Goal: Task Accomplishment & Management: Use online tool/utility

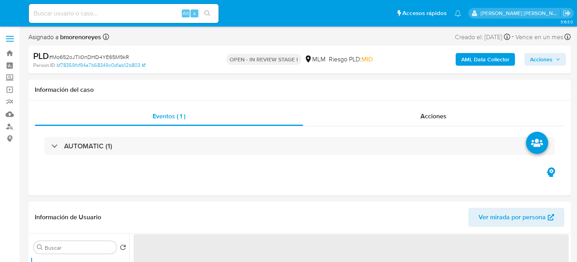
select select "10"
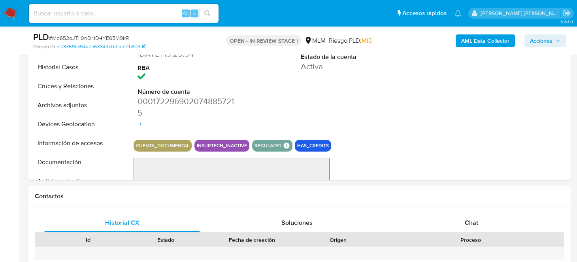
scroll to position [158, 0]
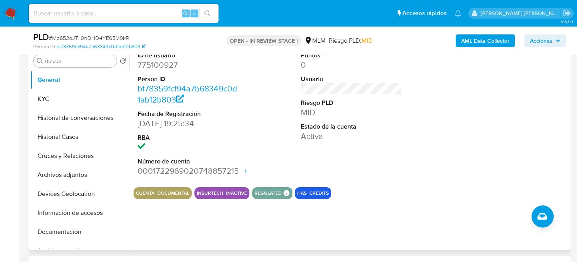
drag, startPoint x: 6, startPoint y: 16, endPoint x: 135, endPoint y: 60, distance: 135.8
click at [6, 16] on img at bounding box center [10, 13] width 13 height 13
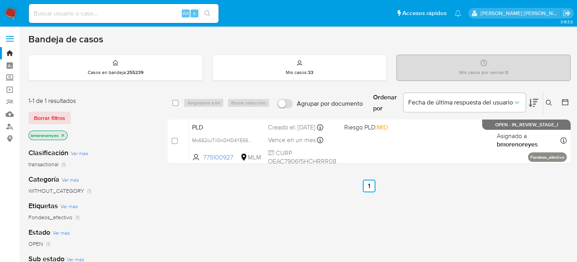
click at [102, 15] on input at bounding box center [124, 13] width 190 height 10
paste input "52323188"
type input "52323188"
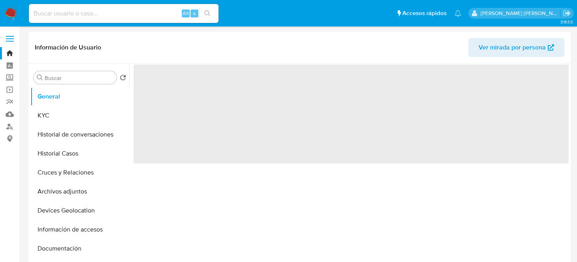
select select "10"
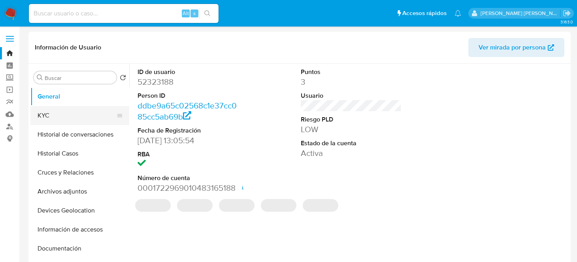
click at [55, 112] on button "KYC" at bounding box center [76, 115] width 92 height 19
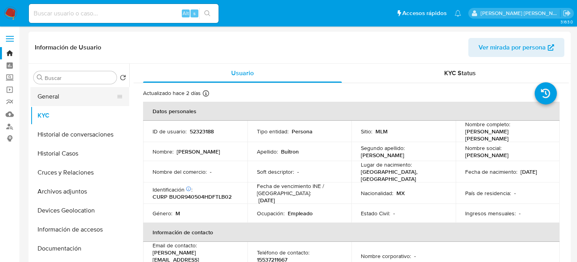
click at [83, 97] on button "General" at bounding box center [76, 96] width 92 height 19
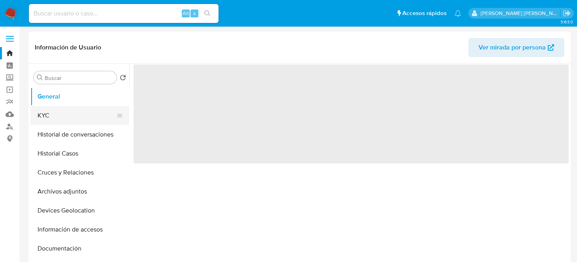
click at [68, 113] on button "KYC" at bounding box center [76, 115] width 92 height 19
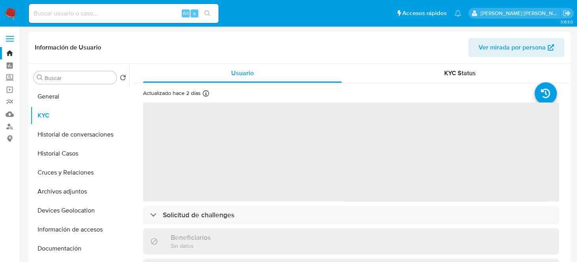
click at [1, 10] on nav "Pausado Ver notificaciones Alt s Accesos rápidos Presiona las siguientes teclas…" at bounding box center [288, 13] width 577 height 26
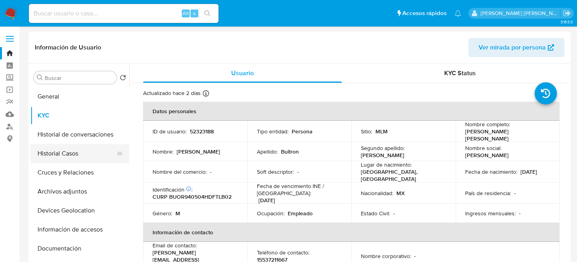
click at [58, 147] on button "Historial Casos" at bounding box center [76, 153] width 92 height 19
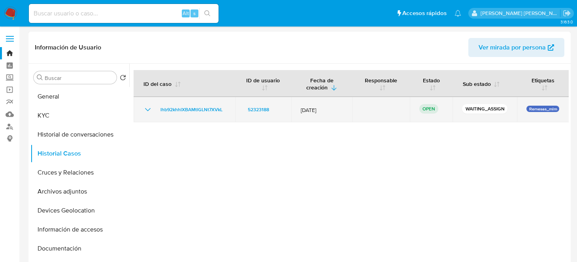
click at [199, 103] on td "lhb92khhlXBAMtlGLNt7XVkL" at bounding box center [185, 109] width 102 height 25
click at [193, 110] on span "lhb92khhlXBAMtlGLNt7XVkL" at bounding box center [191, 109] width 62 height 9
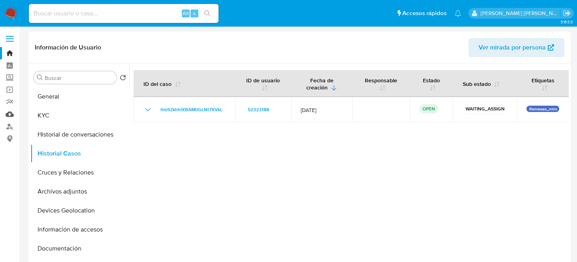
drag, startPoint x: 15, startPoint y: 111, endPoint x: 35, endPoint y: 117, distance: 20.6
click at [15, 111] on link "Mulan" at bounding box center [47, 114] width 94 height 12
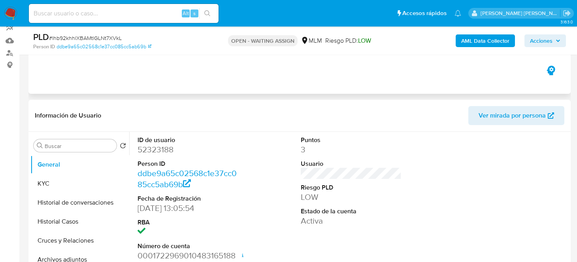
select select "10"
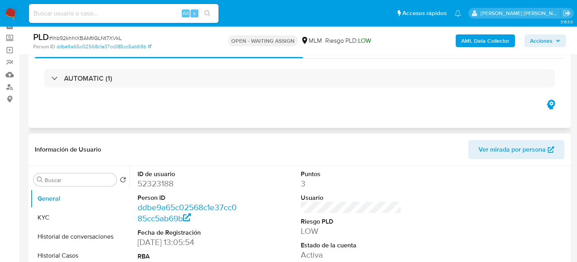
scroll to position [39, 0]
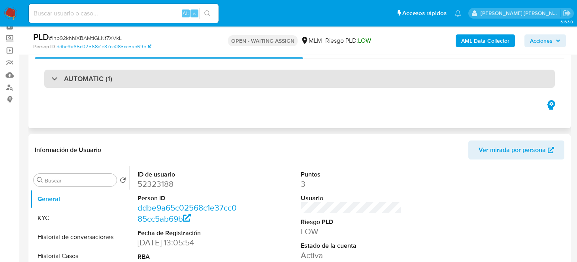
click at [51, 78] on div at bounding box center [51, 78] width 0 height 0
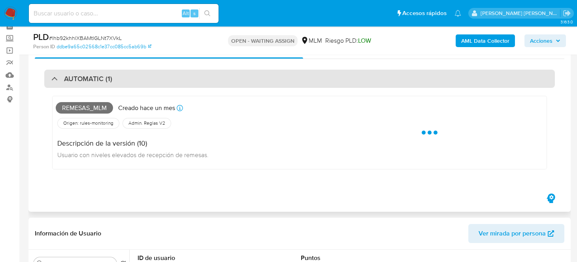
click at [54, 78] on div "AUTOMATIC (1)" at bounding box center [81, 78] width 61 height 9
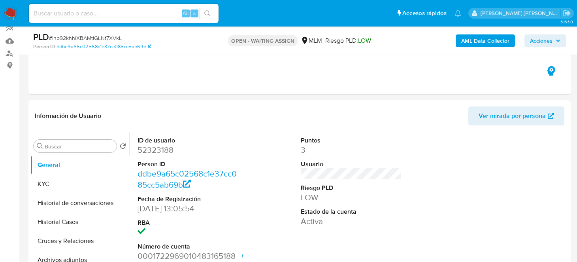
scroll to position [119, 0]
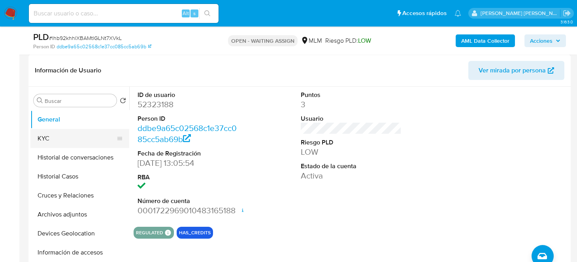
drag, startPoint x: 85, startPoint y: 136, endPoint x: 125, endPoint y: 136, distance: 40.3
click at [85, 136] on button "KYC" at bounding box center [76, 138] width 92 height 19
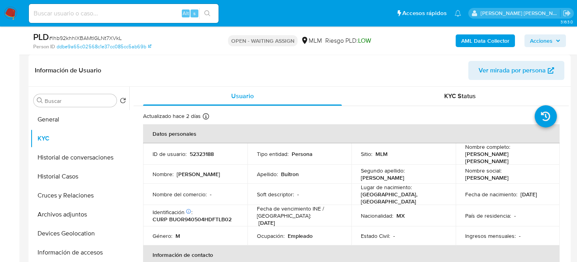
scroll to position [0, 0]
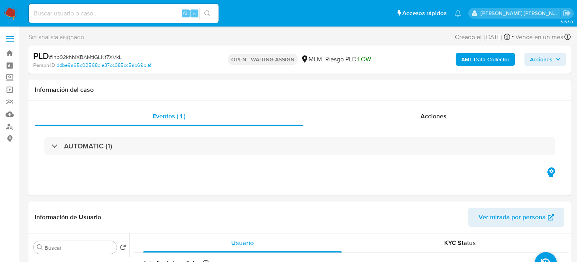
click at [16, 9] on img at bounding box center [10, 13] width 13 height 13
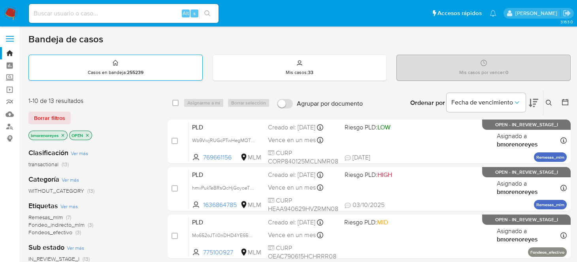
click at [155, 68] on div "Casos en bandeja : 255239" at bounding box center [115, 67] width 173 height 25
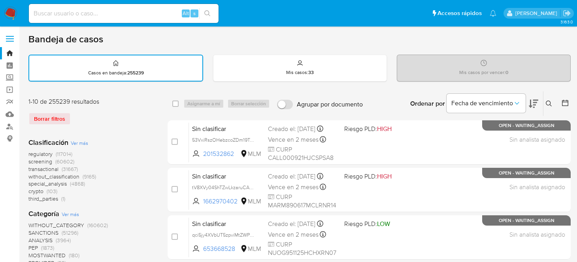
click at [546, 100] on icon at bounding box center [549, 103] width 6 height 6
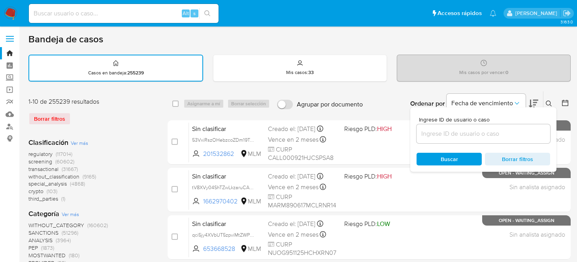
click at [444, 135] on input at bounding box center [483, 133] width 134 height 10
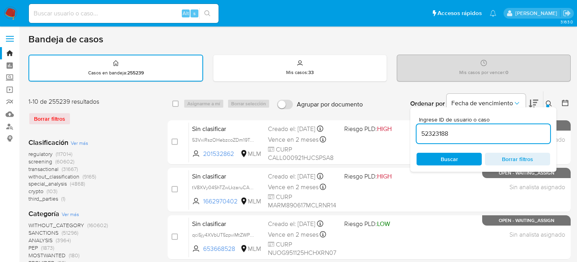
type input "52323188"
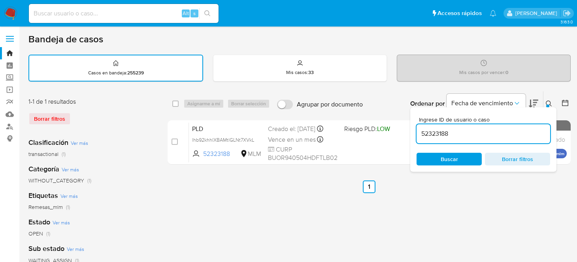
click at [450, 156] on span "Buscar" at bounding box center [449, 159] width 17 height 13
click at [453, 196] on div "select-all-cases-checkbox Asignarme a mí Borrar selección Agrupar por documento…" at bounding box center [369, 264] width 403 height 347
click at [544, 105] on button at bounding box center [549, 103] width 13 height 9
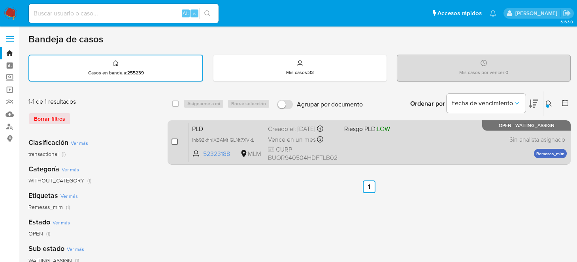
click at [174, 138] on input "checkbox" at bounding box center [174, 141] width 6 height 6
checkbox input "true"
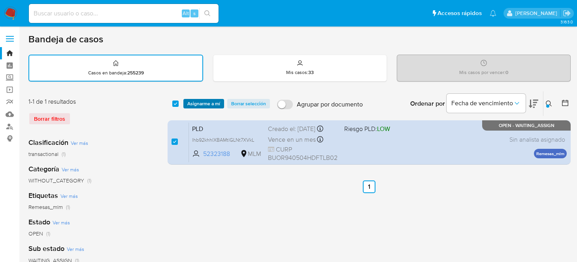
click at [192, 102] on span "Asignarme a mí" at bounding box center [203, 104] width 33 height 8
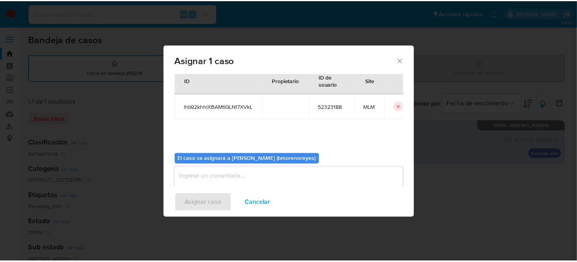
scroll to position [40, 0]
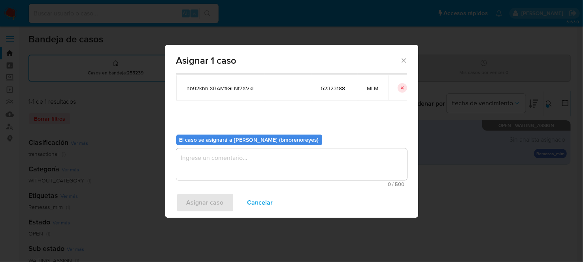
click at [220, 165] on textarea "assign-modal" at bounding box center [291, 164] width 231 height 32
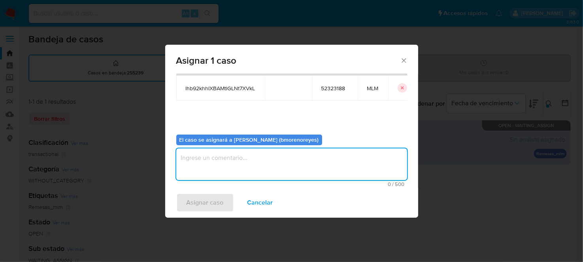
type textarea "M"
type textarea "BMMR"
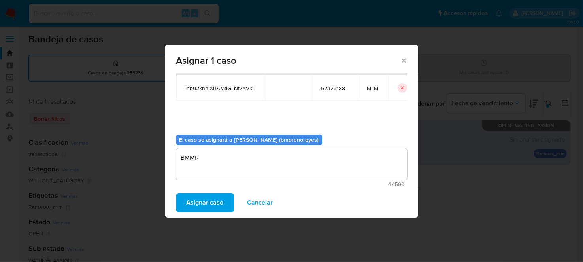
click at [192, 196] on span "Asignar caso" at bounding box center [205, 202] width 37 height 17
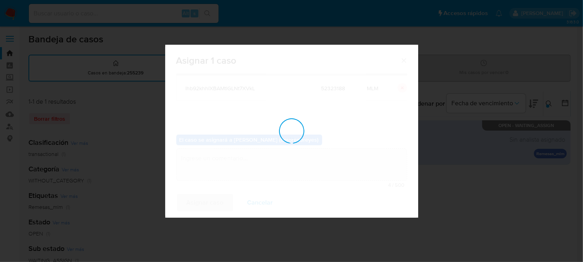
checkbox input "false"
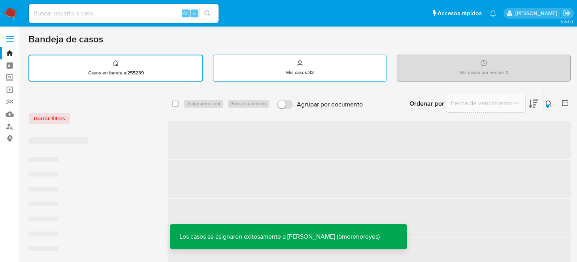
click at [323, 68] on div "Mis casos : 33" at bounding box center [299, 67] width 173 height 25
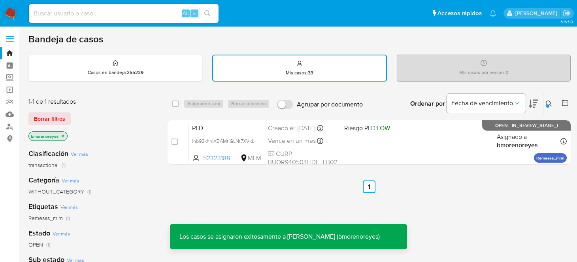
click at [551, 101] on icon at bounding box center [549, 103] width 6 height 6
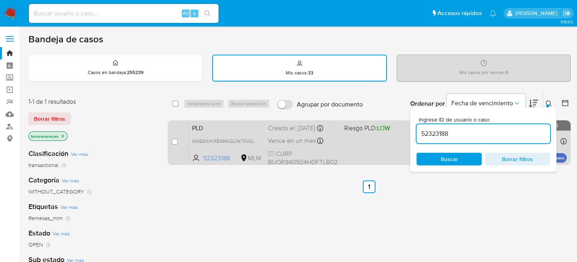
drag, startPoint x: 453, startPoint y: 134, endPoint x: 394, endPoint y: 134, distance: 59.7
click at [394, 134] on div "select-all-cases-checkbox Asignarme a mí Borrar selección Agrupar por documento…" at bounding box center [369, 129] width 403 height 77
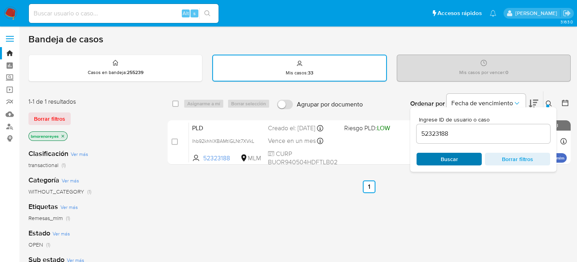
click at [452, 154] on span "Buscar" at bounding box center [449, 159] width 17 height 13
click at [544, 104] on button at bounding box center [549, 103] width 13 height 9
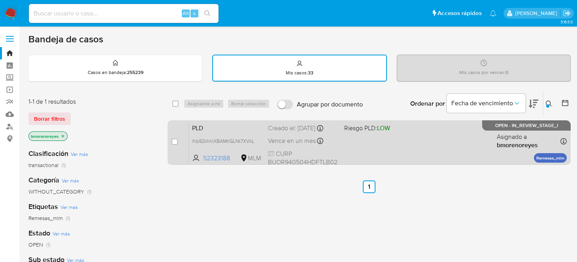
click at [390, 139] on div "PLD lhb92khhlXBAMtlGLNt7XVkL 52323188 MLM Riesgo PLD: LOW Creado el: 12/09/2025…" at bounding box center [378, 142] width 378 height 40
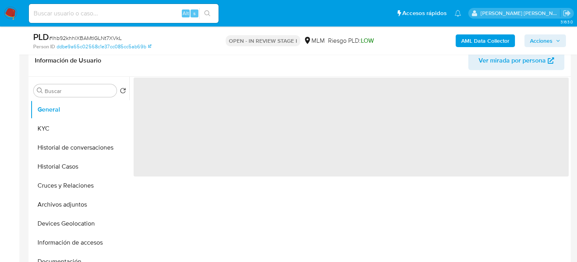
select select "10"
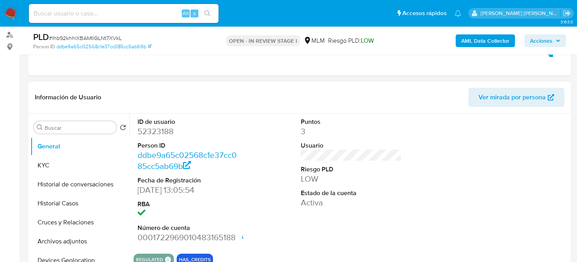
scroll to position [79, 0]
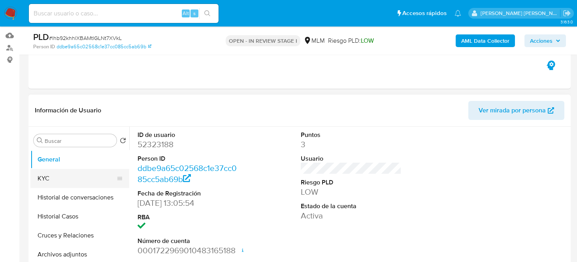
click at [79, 176] on button "KYC" at bounding box center [76, 178] width 92 height 19
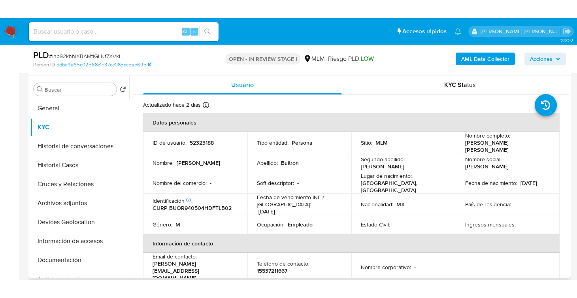
scroll to position [119, 0]
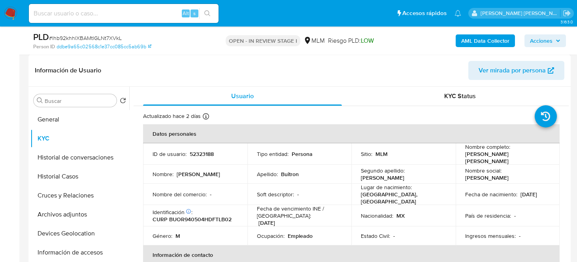
click at [203, 154] on p "52323188" at bounding box center [202, 153] width 24 height 7
click at [203, 152] on p "52323188" at bounding box center [202, 153] width 24 height 7
click at [202, 152] on p "52323188" at bounding box center [202, 153] width 24 height 7
copy p "52323188"
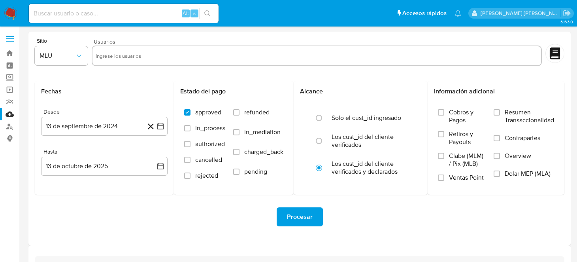
click at [132, 57] on input "text" at bounding box center [317, 55] width 442 height 13
paste input "340744891"
type input "340744891"
click at [77, 57] on icon "button" at bounding box center [79, 56] width 8 height 8
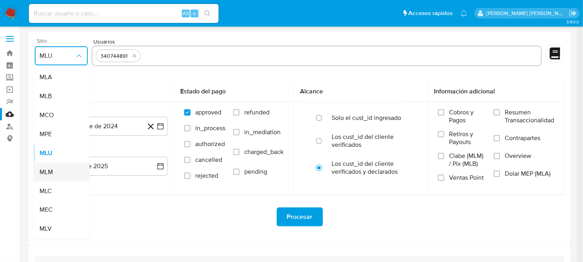
click at [51, 170] on span "MLM" at bounding box center [46, 172] width 13 height 8
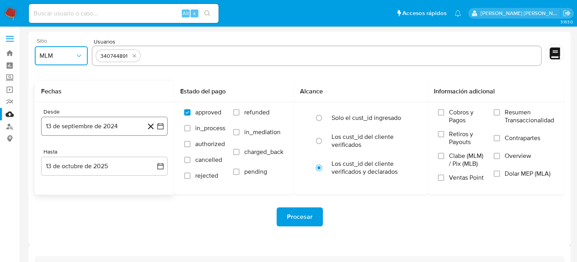
click at [159, 124] on icon "button" at bounding box center [160, 126] width 8 height 8
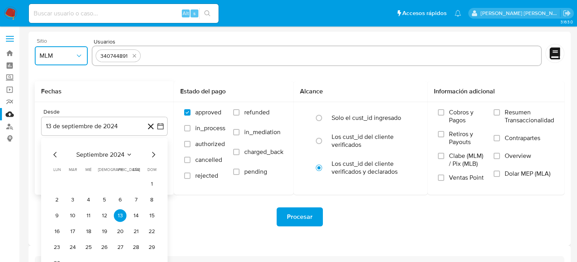
click at [150, 154] on icon "Mes siguiente" at bounding box center [153, 154] width 9 height 9
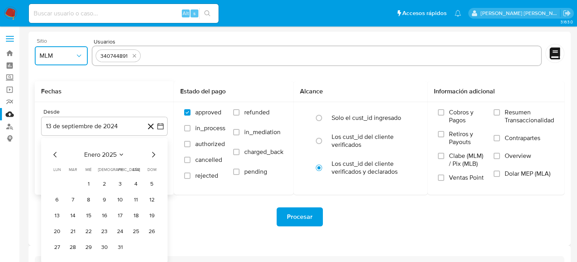
click at [150, 154] on icon "Mes siguiente" at bounding box center [153, 154] width 9 height 9
click at [105, 183] on button "1" at bounding box center [104, 183] width 13 height 13
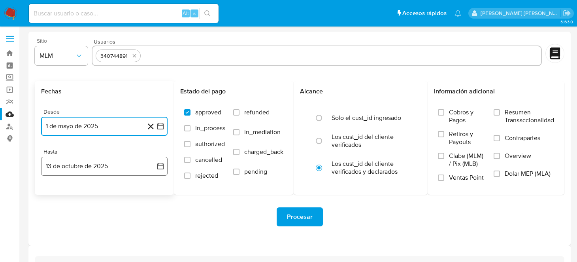
click at [160, 164] on icon "button" at bounding box center [160, 166] width 8 height 8
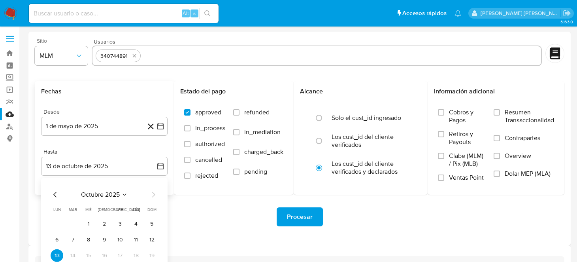
click at [49, 195] on div "octubre 2025 octubre 2025 lun lunes mar martes mié miércoles jue jueves vie vie…" at bounding box center [104, 240] width 126 height 125
click at [52, 194] on icon "Mes anterior" at bounding box center [55, 194] width 9 height 9
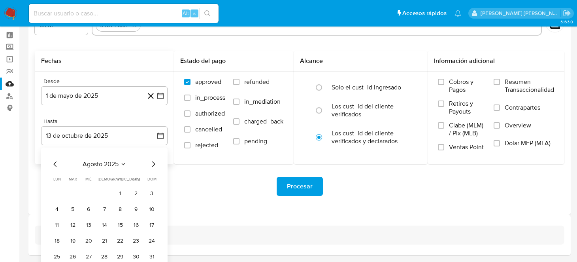
scroll to position [57, 0]
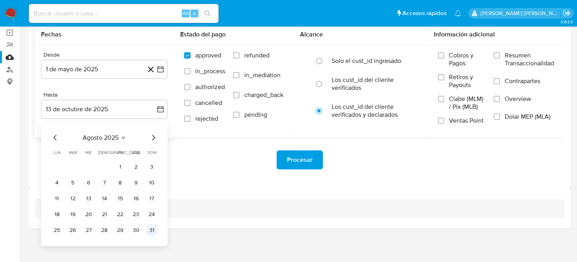
click at [155, 229] on button "31" at bounding box center [151, 230] width 13 height 13
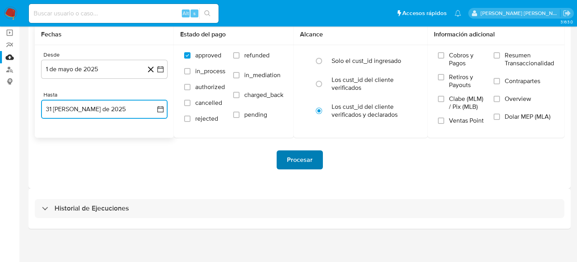
click at [305, 157] on span "Procesar" at bounding box center [300, 159] width 26 height 17
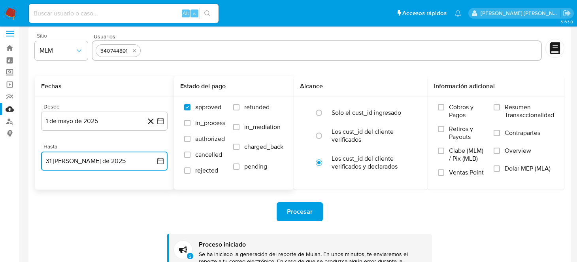
scroll to position [0, 0]
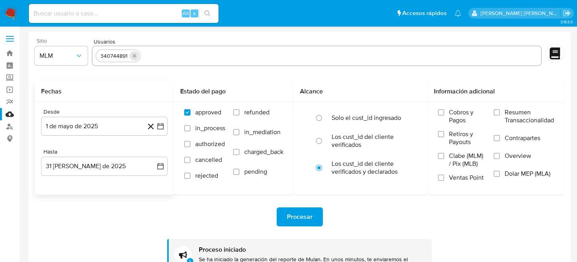
click at [136, 58] on icon "quitar 340744891" at bounding box center [134, 56] width 6 height 6
click at [138, 57] on input "text" at bounding box center [317, 55] width 442 height 13
paste input "792715460"
type input "792715460"
click at [137, 81] on form "Sitio MLM Usuarios Fechas Desde 1 de mayo de 2025 1-05-2025 Hasta 31 de agosto …" at bounding box center [299, 164] width 529 height 253
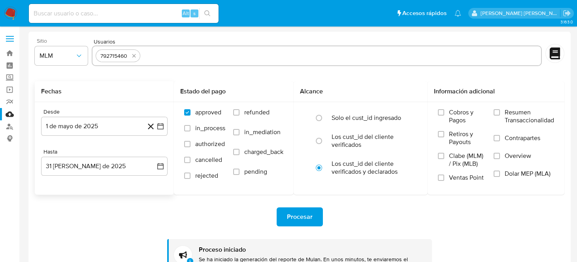
click at [307, 212] on span "Procesar" at bounding box center [300, 216] width 26 height 17
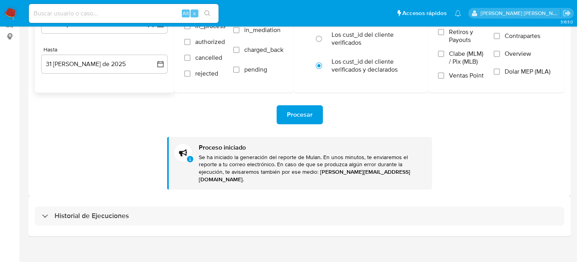
scroll to position [102, 0]
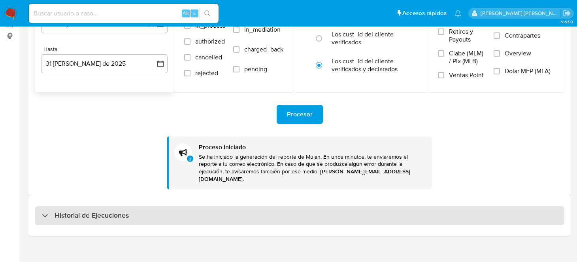
click at [45, 211] on div "Historial de Ejecuciones" at bounding box center [85, 215] width 87 height 9
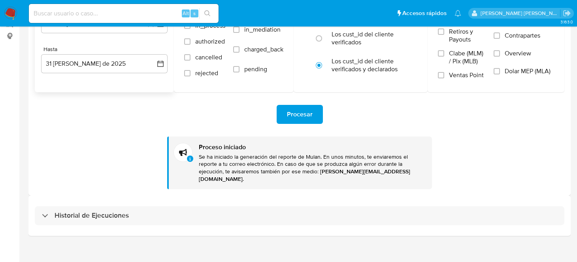
select select "10"
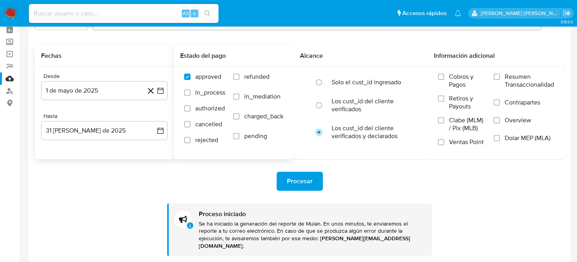
scroll to position [0, 0]
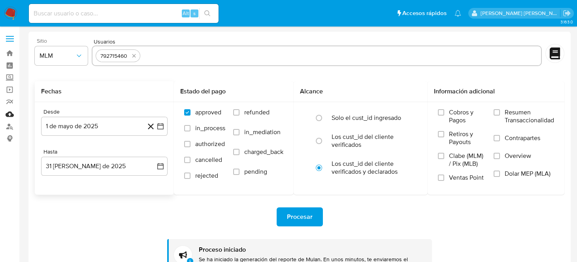
click at [6, 113] on link "Mulan" at bounding box center [47, 114] width 94 height 12
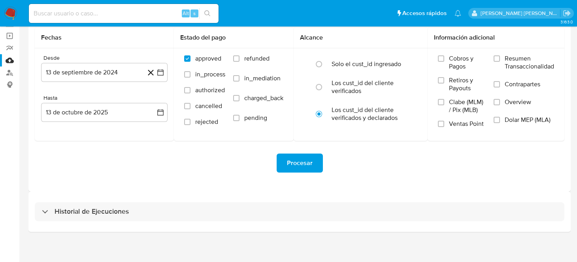
scroll to position [57, 0]
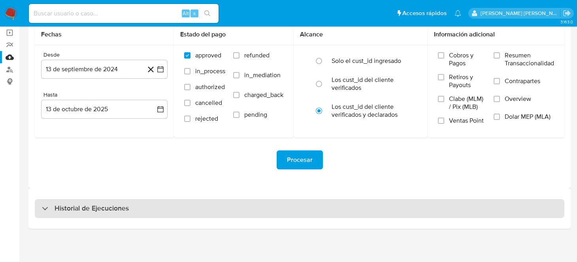
click at [42, 208] on div at bounding box center [42, 208] width 0 height 0
select select "10"
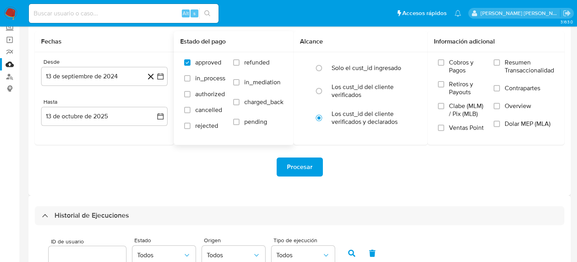
scroll to position [0, 0]
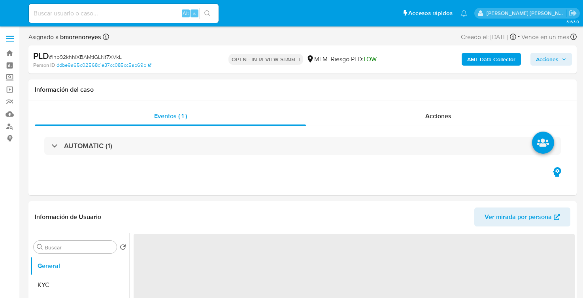
select select "10"
